Goal: Entertainment & Leisure: Consume media (video, audio)

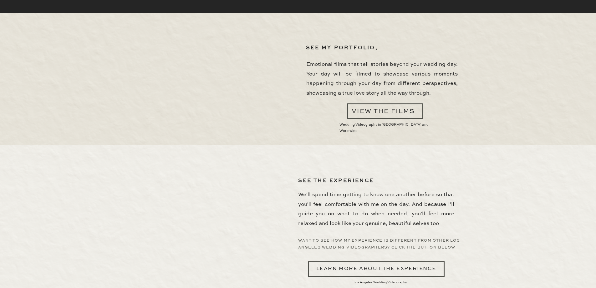
scroll to position [1691, 0]
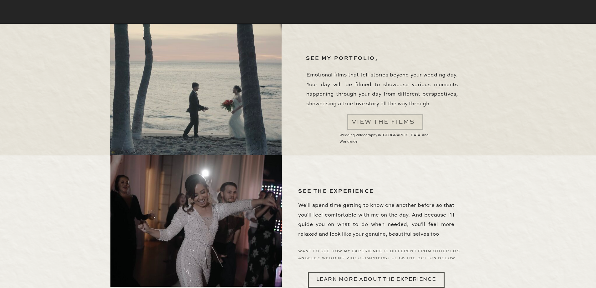
click at [383, 123] on div at bounding box center [385, 122] width 76 height 16
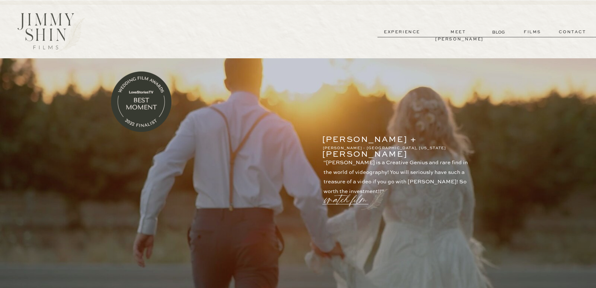
click at [337, 197] on p "watch film" at bounding box center [347, 196] width 45 height 24
click at [452, 68] on icon at bounding box center [448, 64] width 23 height 25
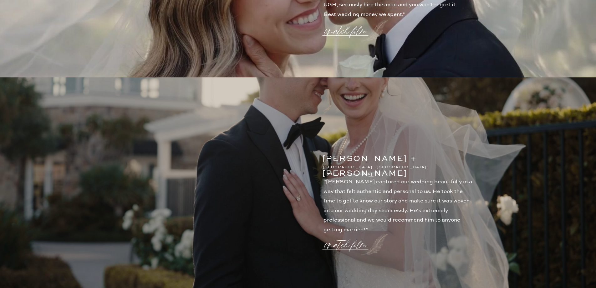
scroll to position [805, 0]
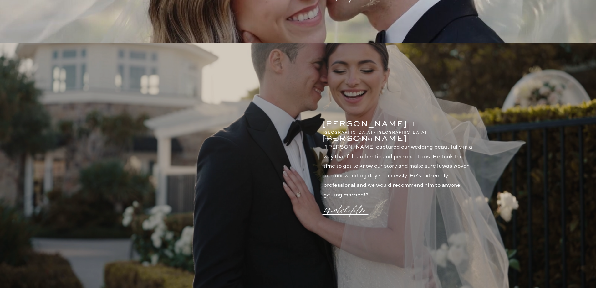
click at [341, 206] on p "watch film" at bounding box center [347, 206] width 45 height 24
